Goal: Information Seeking & Learning: Find specific fact

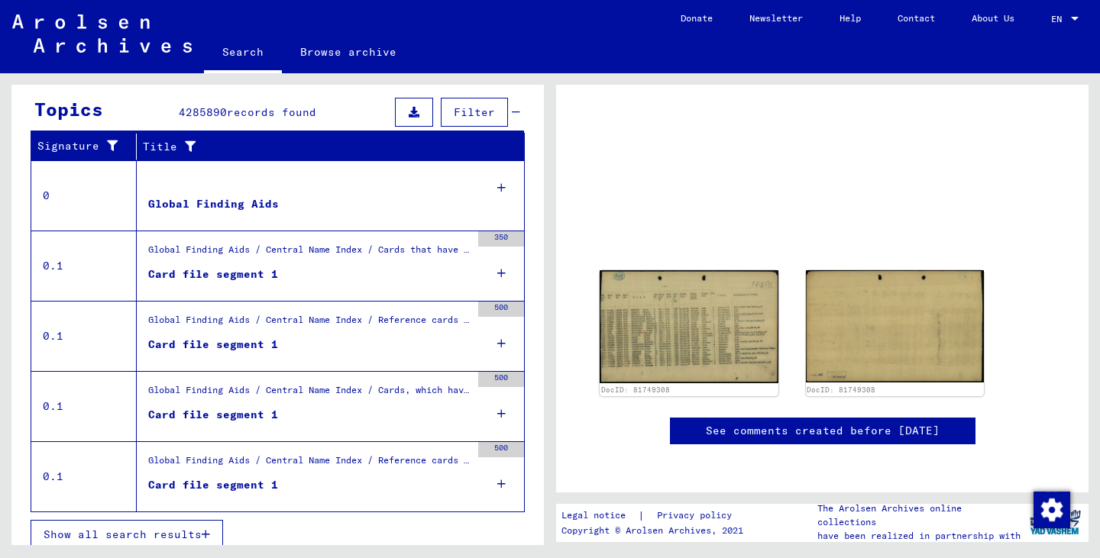
scroll to position [278, 0]
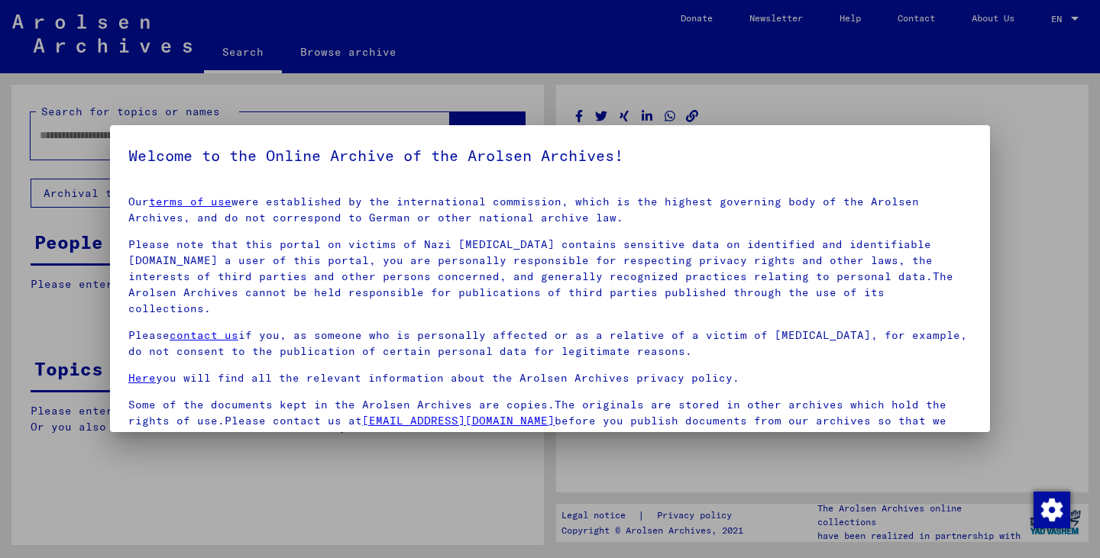
type input "********"
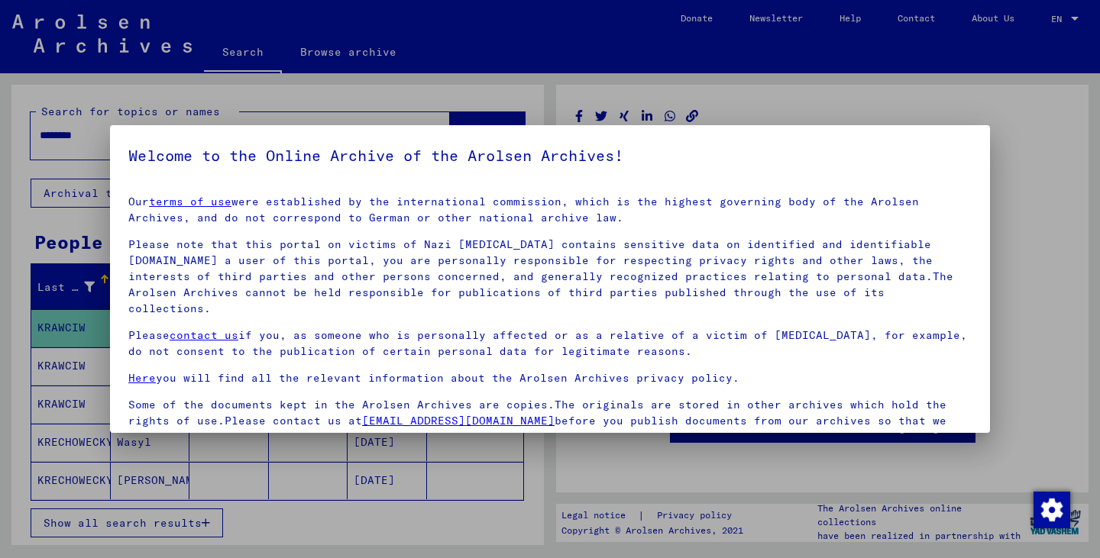
scroll to position [118, 0]
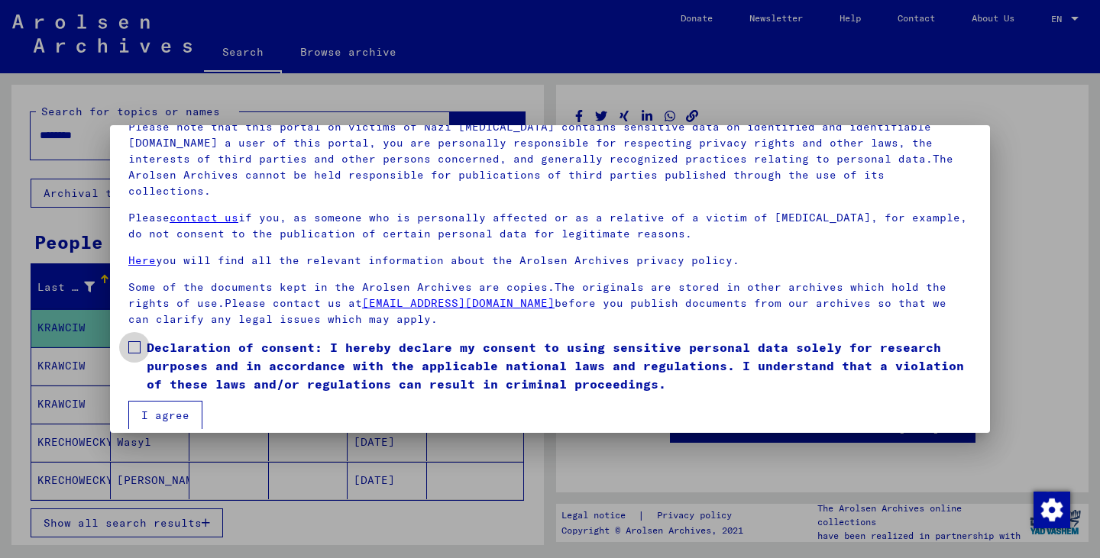
click at [134, 341] on span at bounding box center [134, 347] width 12 height 12
click at [163, 401] on button "I agree" at bounding box center [165, 415] width 74 height 29
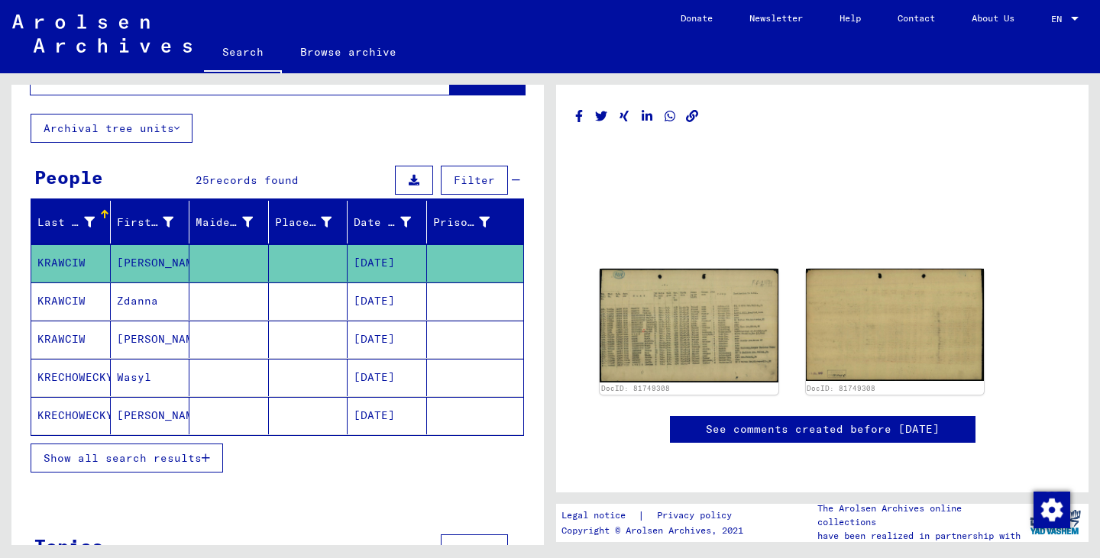
scroll to position [74, 0]
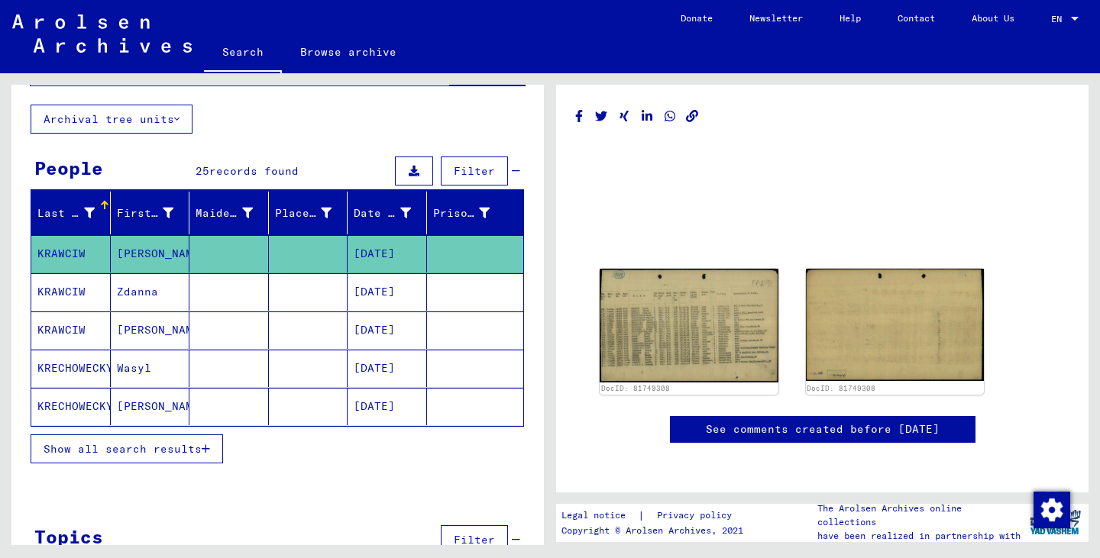
click at [71, 403] on mat-cell "KRECHOWECKYJ" at bounding box center [70, 406] width 79 height 37
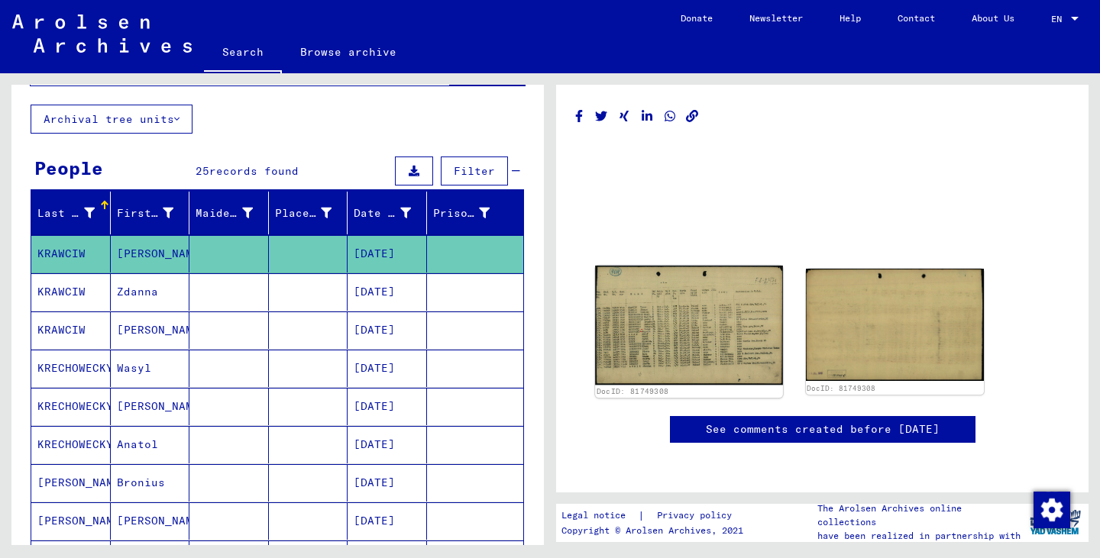
click at [692, 348] on img at bounding box center [688, 325] width 187 height 119
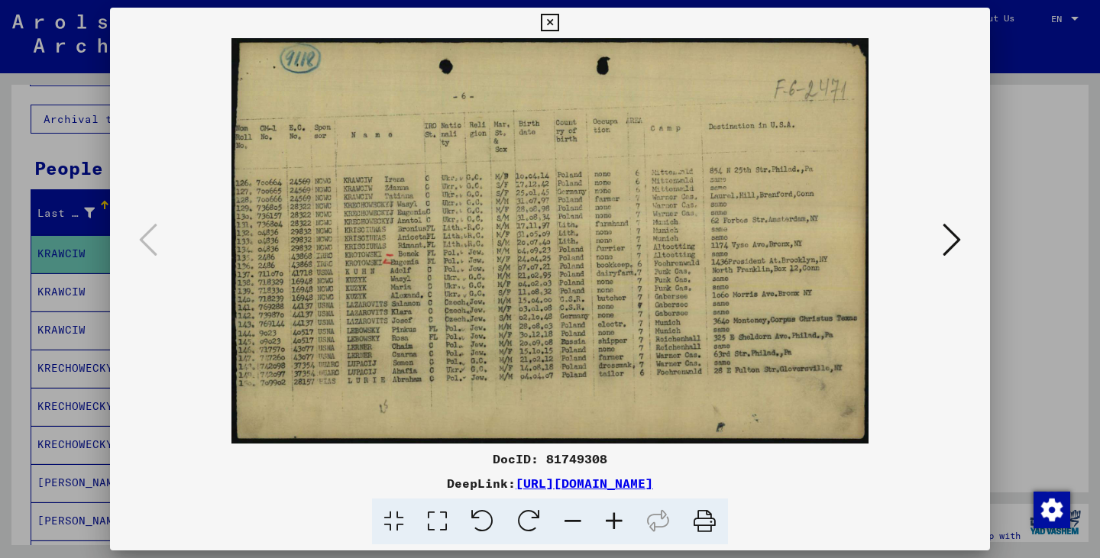
click at [551, 16] on icon at bounding box center [550, 23] width 18 height 18
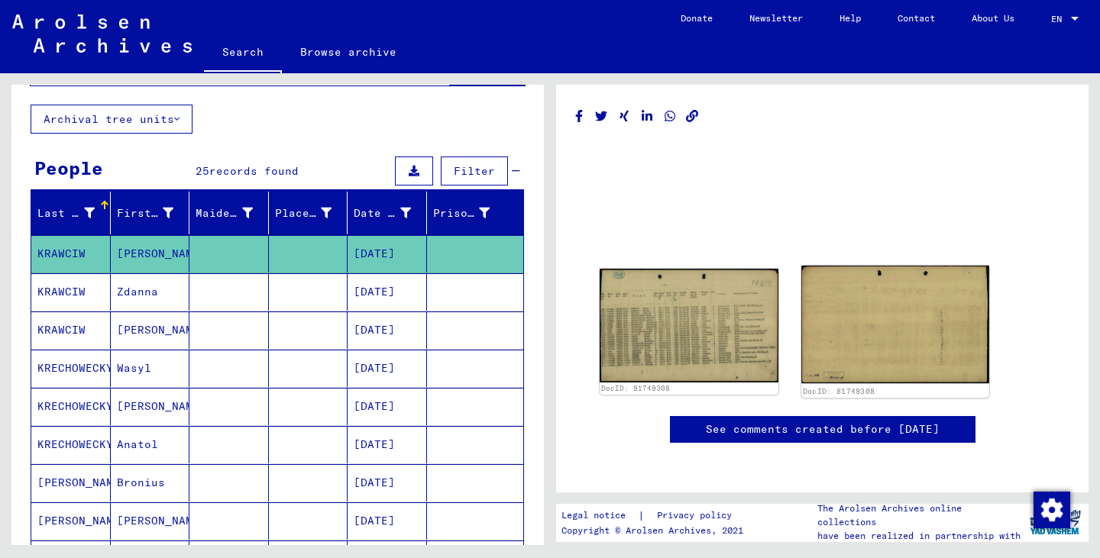
click at [888, 322] on img at bounding box center [894, 325] width 187 height 118
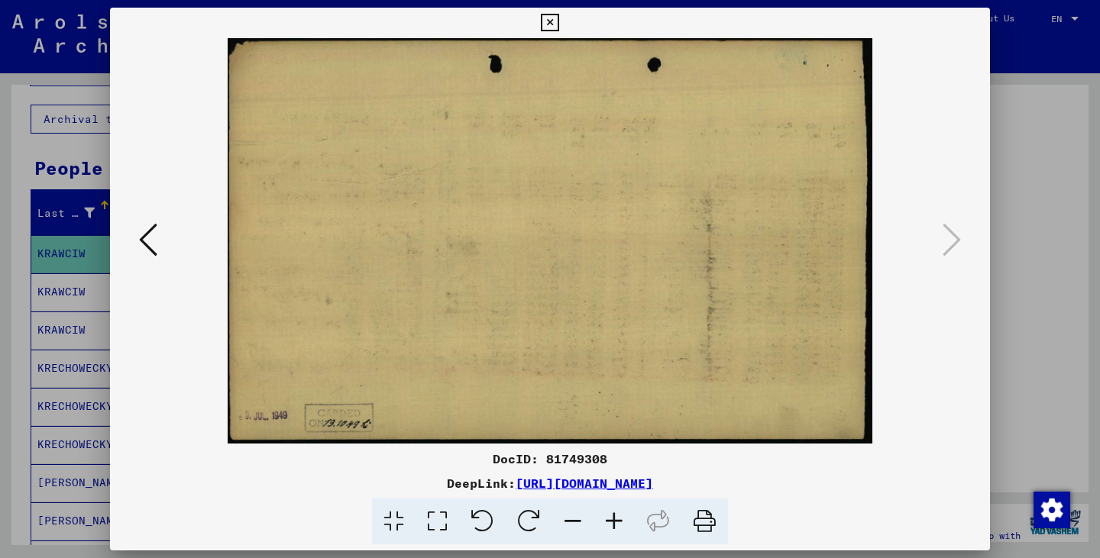
click at [142, 231] on icon at bounding box center [148, 240] width 18 height 37
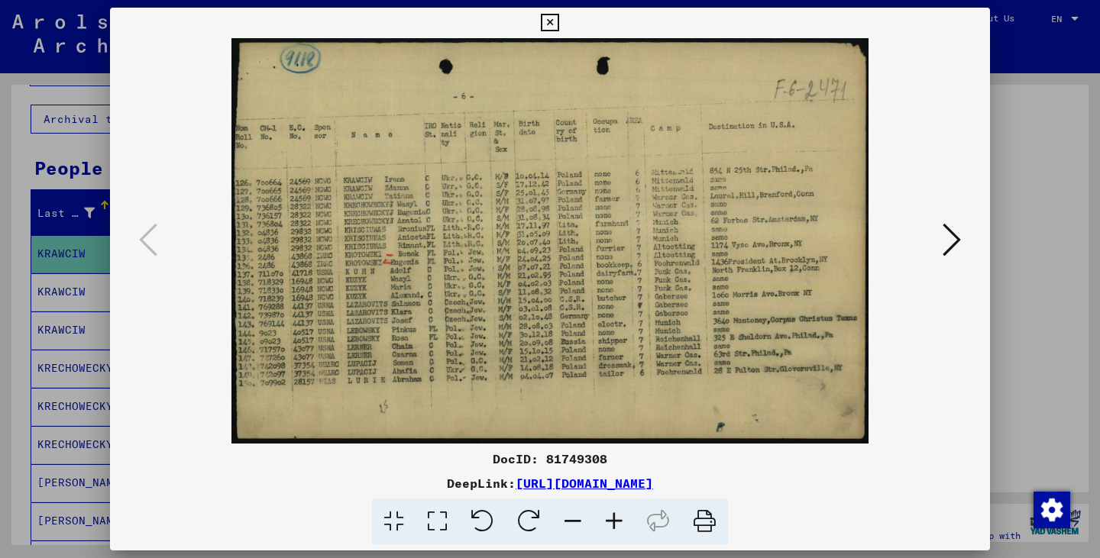
click at [546, 19] on icon at bounding box center [550, 23] width 18 height 18
